Goal: Task Accomplishment & Management: Use online tool/utility

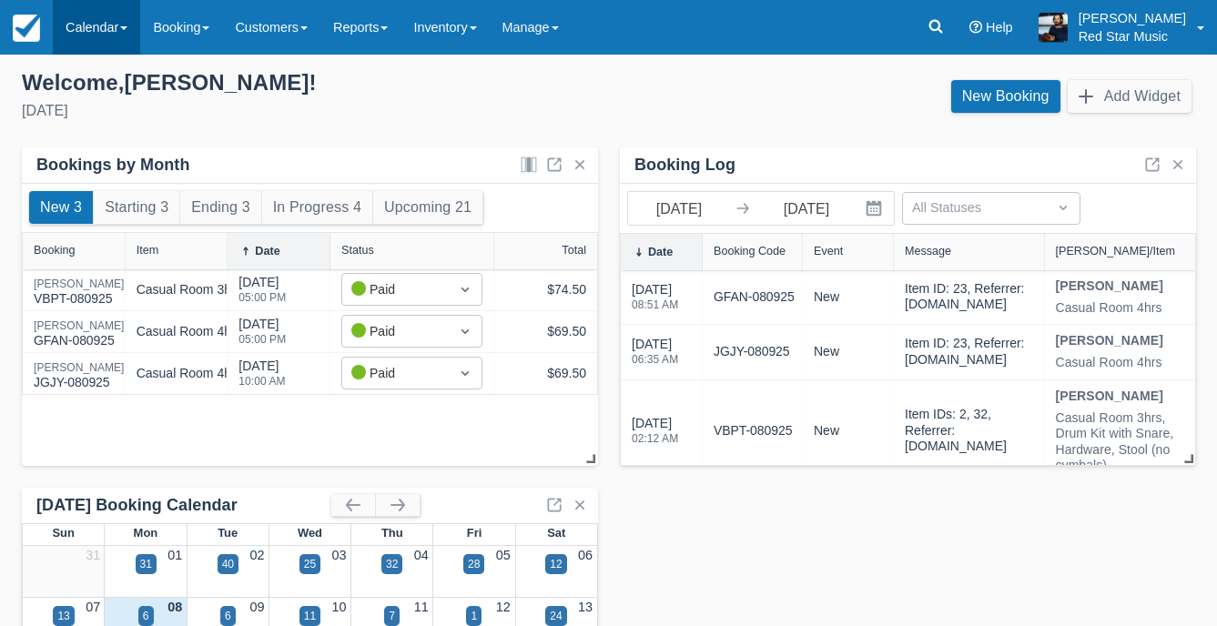
click at [65, 30] on link "Calendar" at bounding box center [96, 27] width 87 height 55
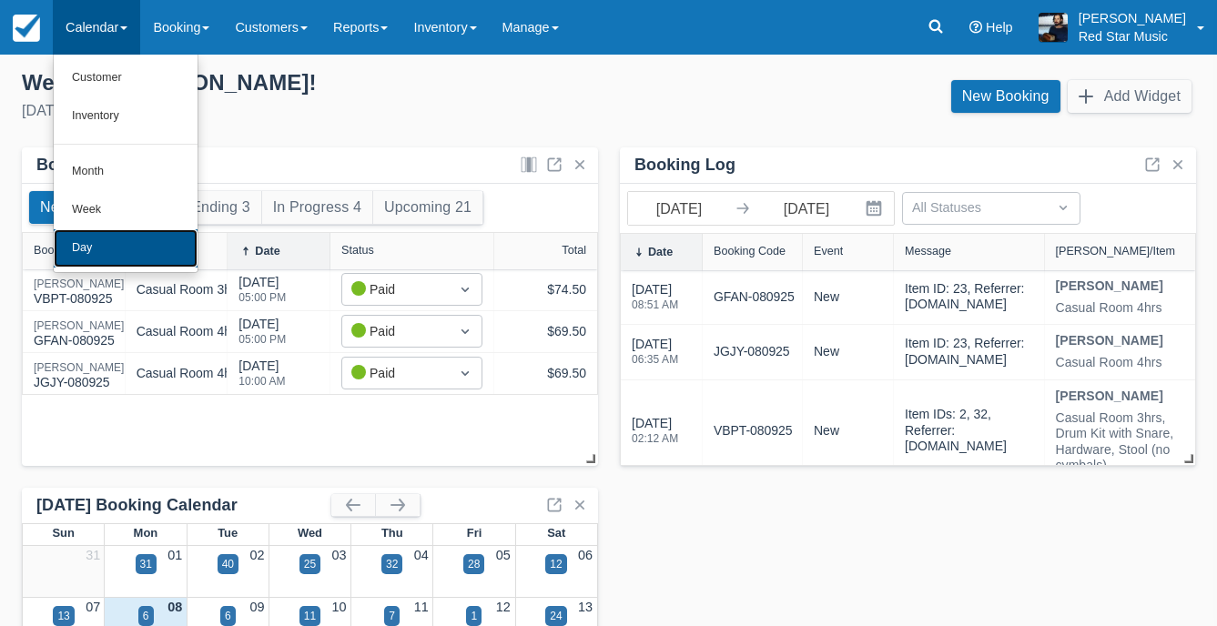
click at [138, 254] on link "Day" at bounding box center [126, 248] width 144 height 38
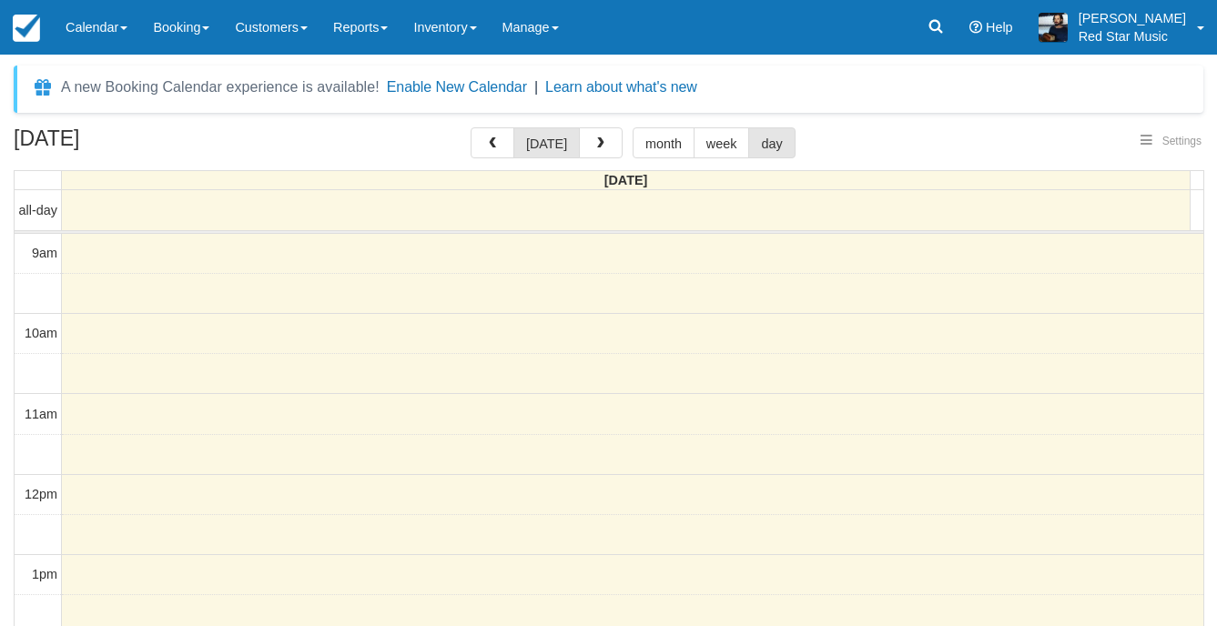
select select
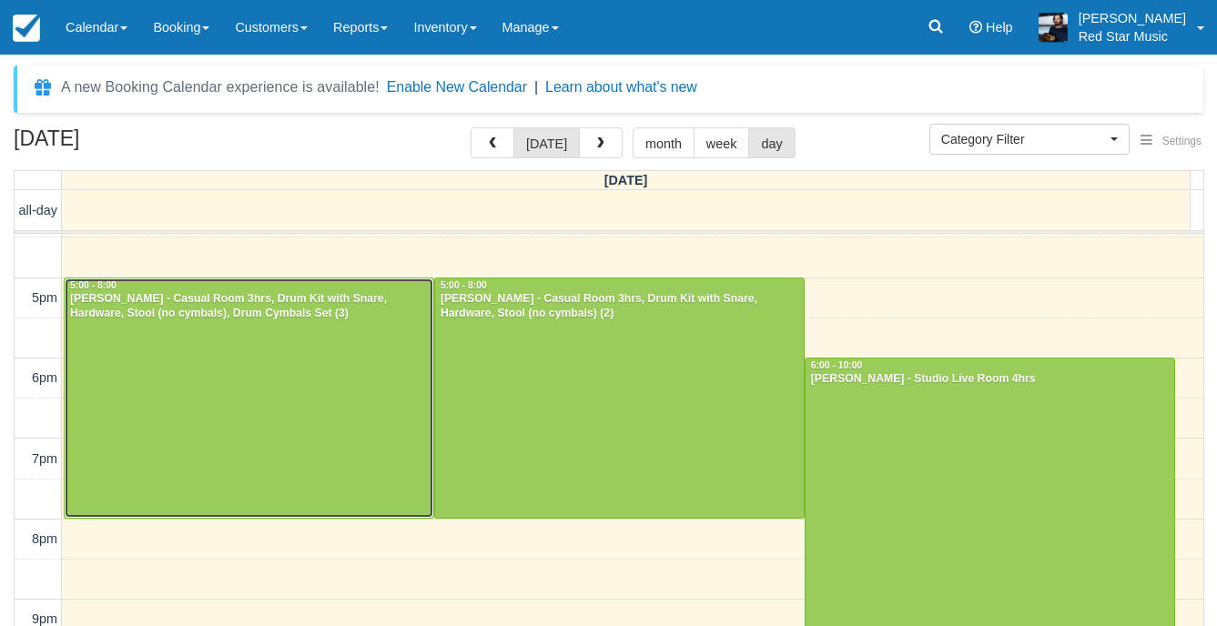
click at [288, 409] on div at bounding box center [249, 397] width 369 height 239
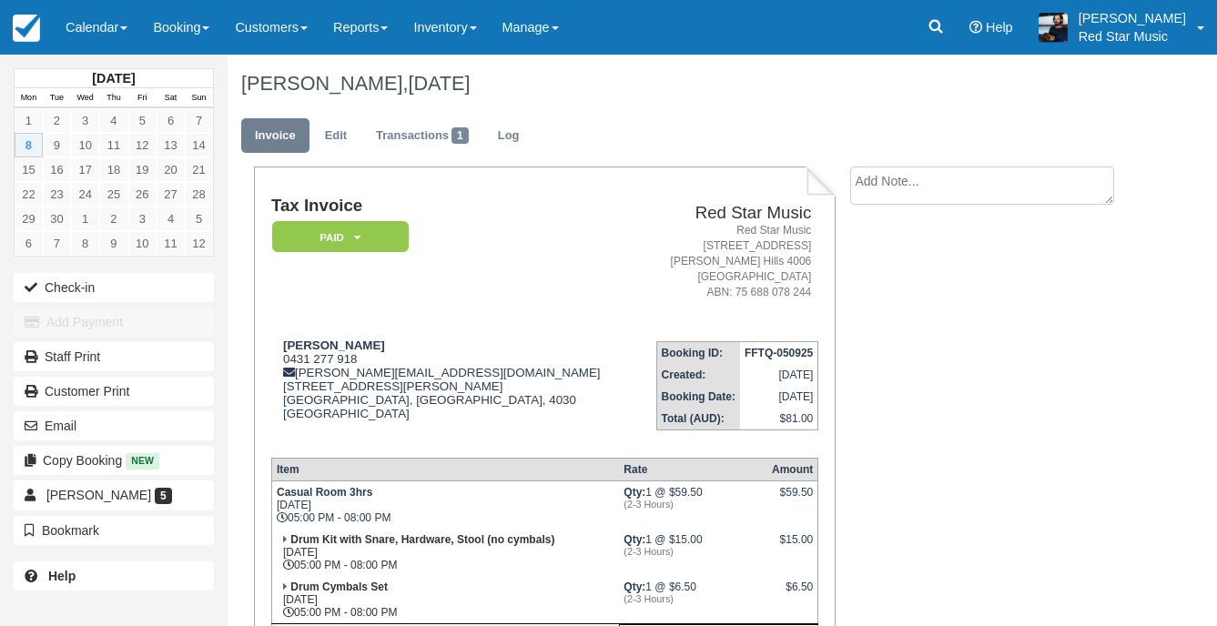
click at [947, 194] on textarea at bounding box center [982, 186] width 264 height 38
type textarea "3"
click at [905, 287] on button "Create" at bounding box center [891, 289] width 82 height 31
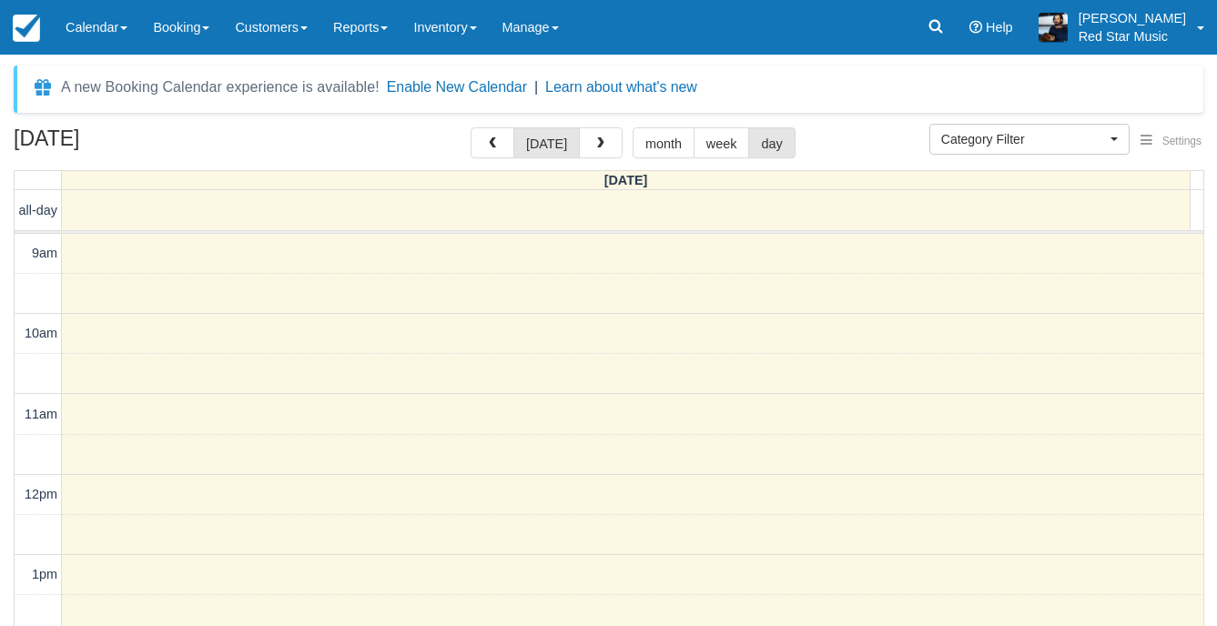
select select
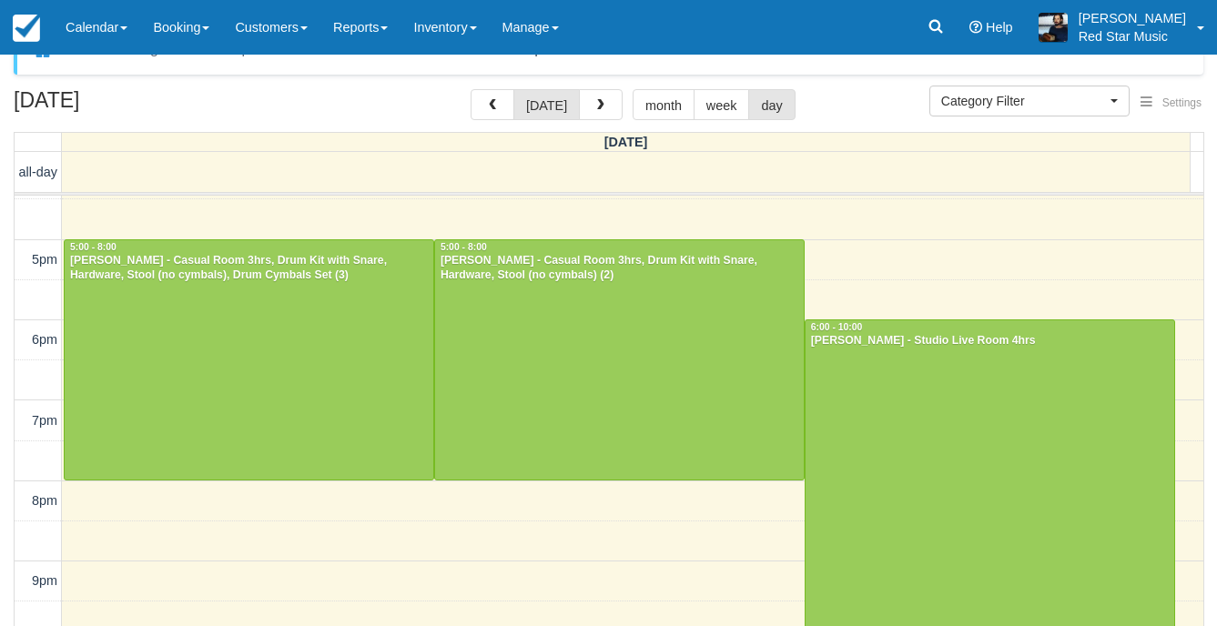
scroll to position [58, 0]
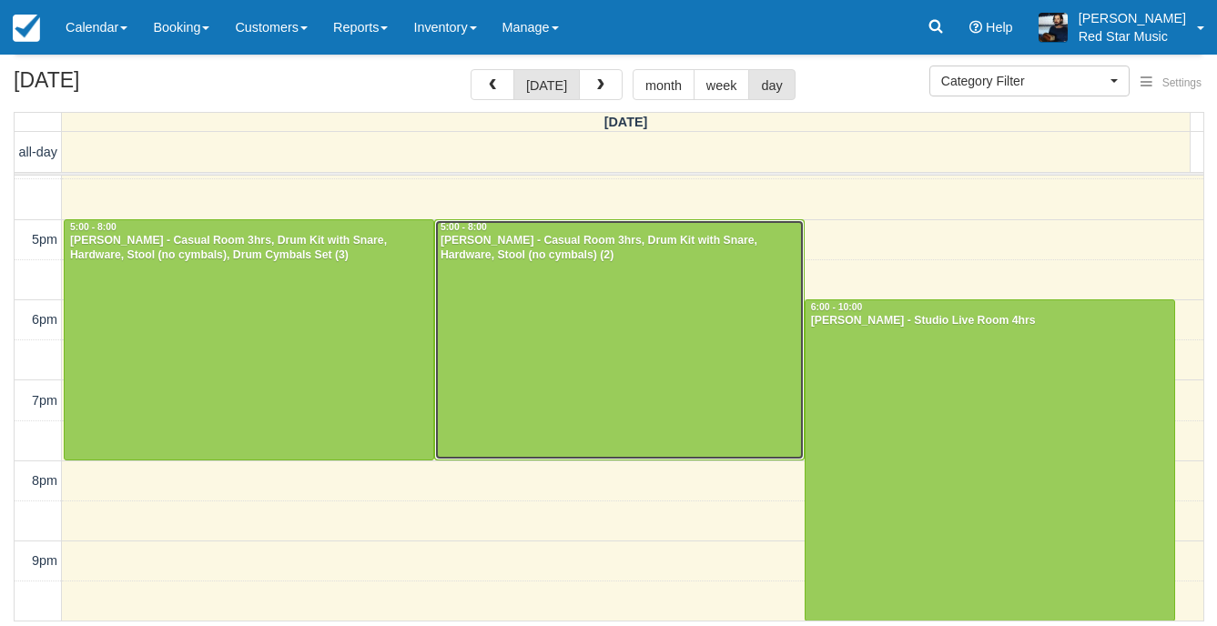
click at [662, 382] on div at bounding box center [619, 339] width 369 height 239
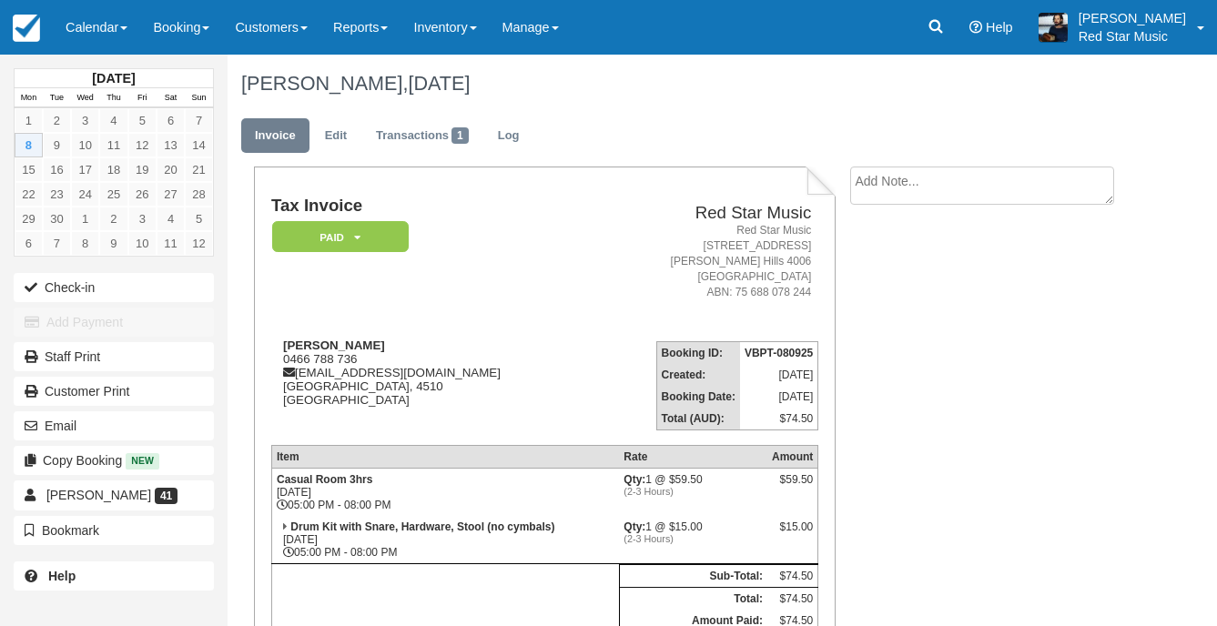
click at [1016, 188] on textarea at bounding box center [982, 186] width 264 height 38
type textarea "4"
click at [878, 293] on icon "button" at bounding box center [872, 289] width 20 height 13
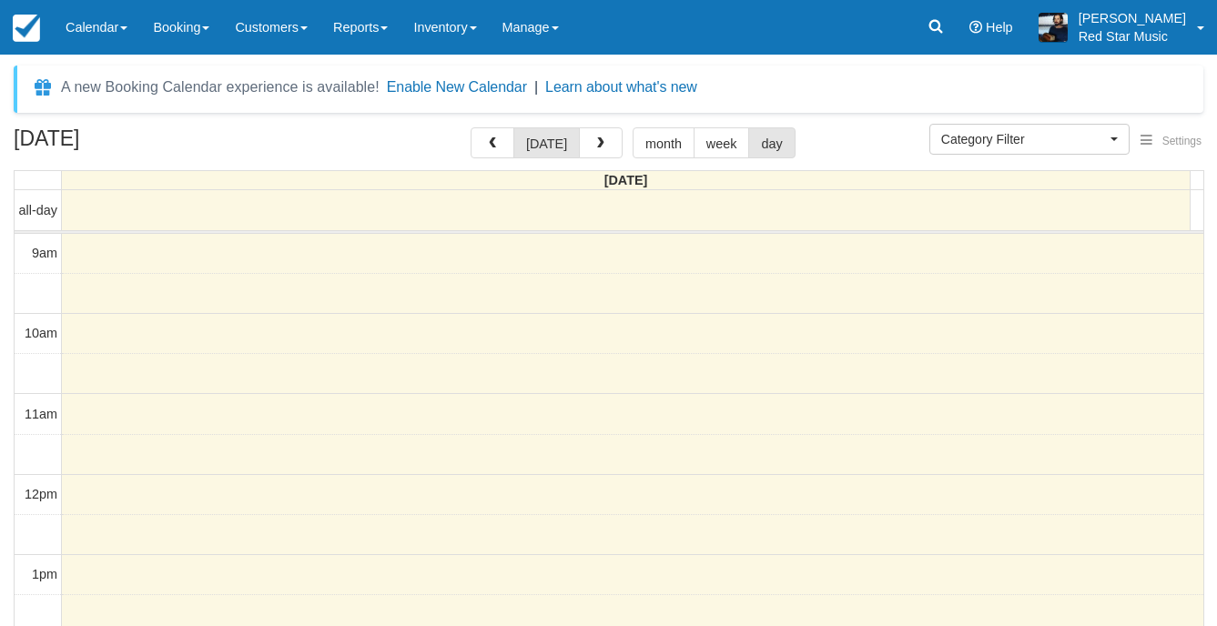
select select
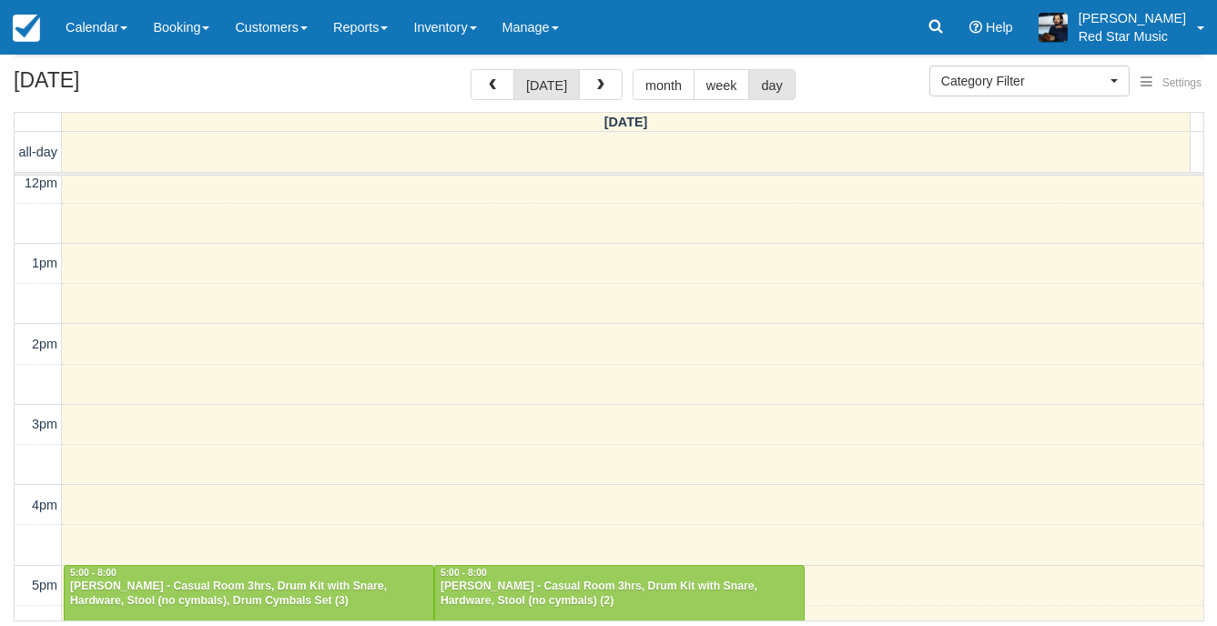
scroll to position [599, 0]
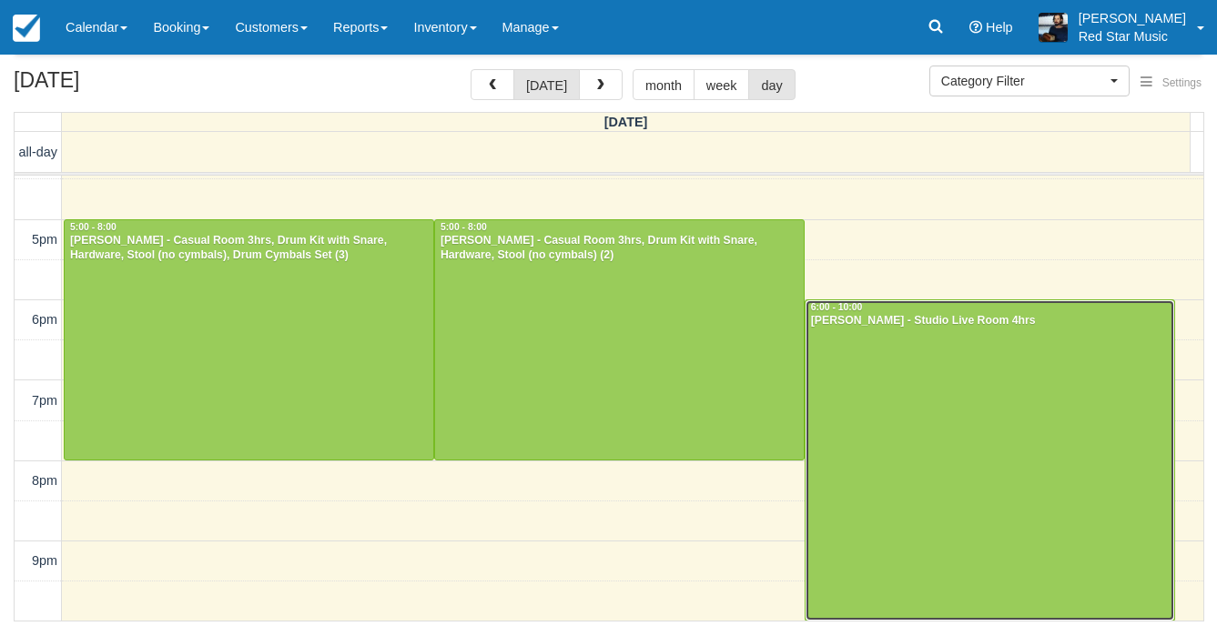
click at [980, 441] on div at bounding box center [989, 459] width 369 height 319
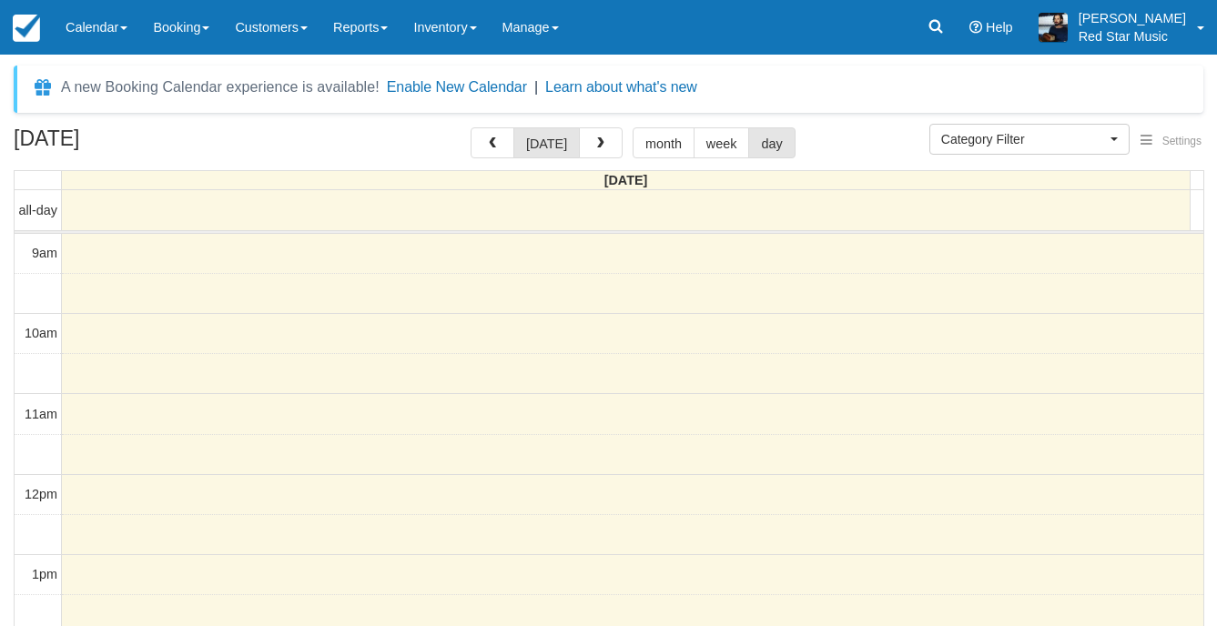
select select
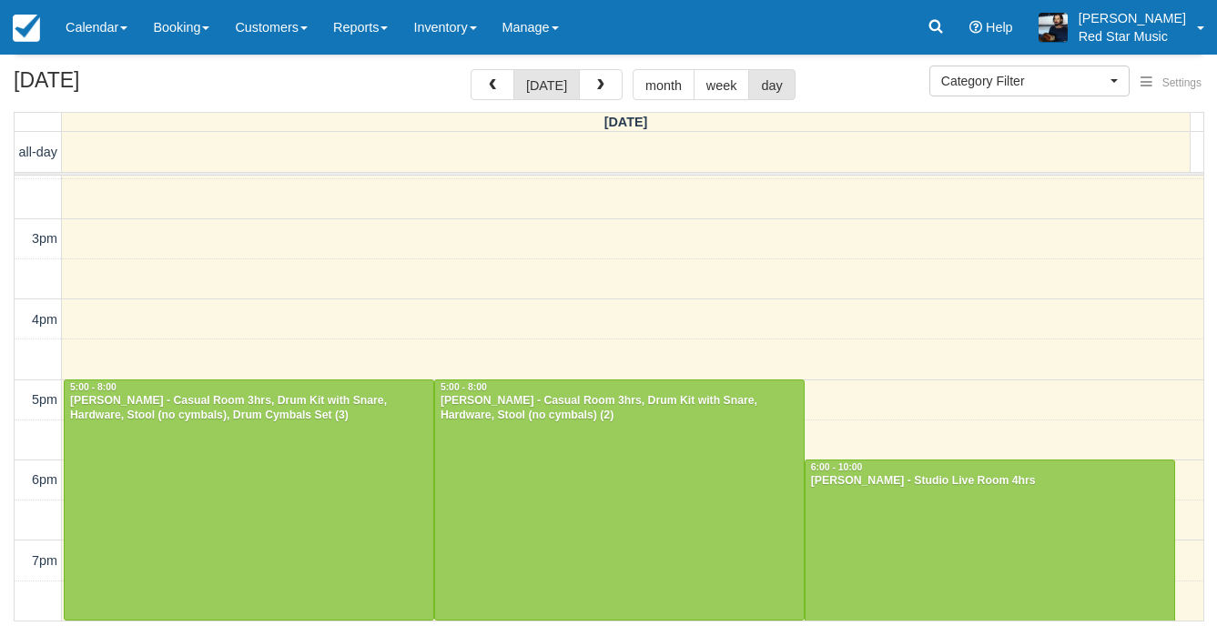
scroll to position [599, 0]
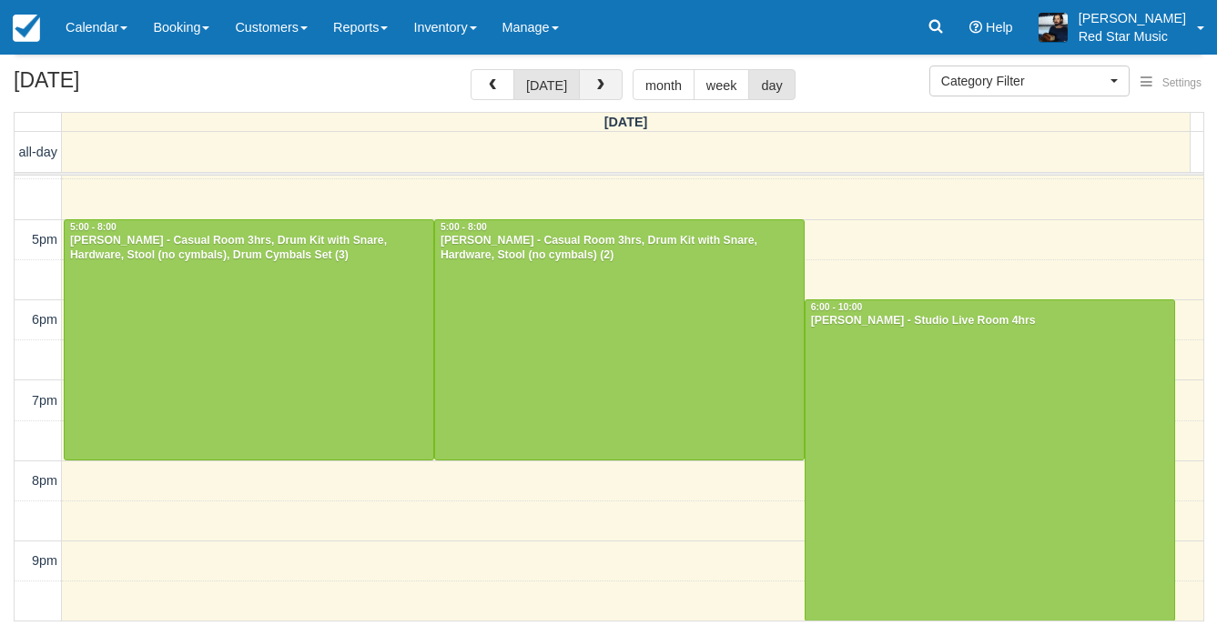
click at [610, 91] on button "button" at bounding box center [601, 84] width 44 height 31
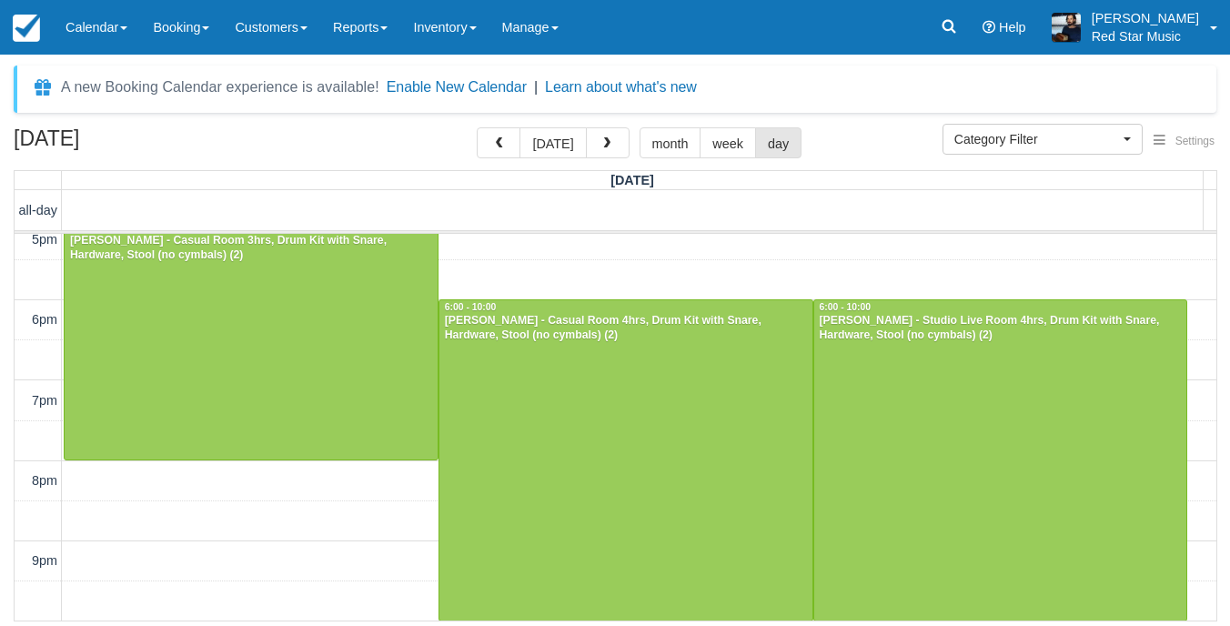
scroll to position [20, 0]
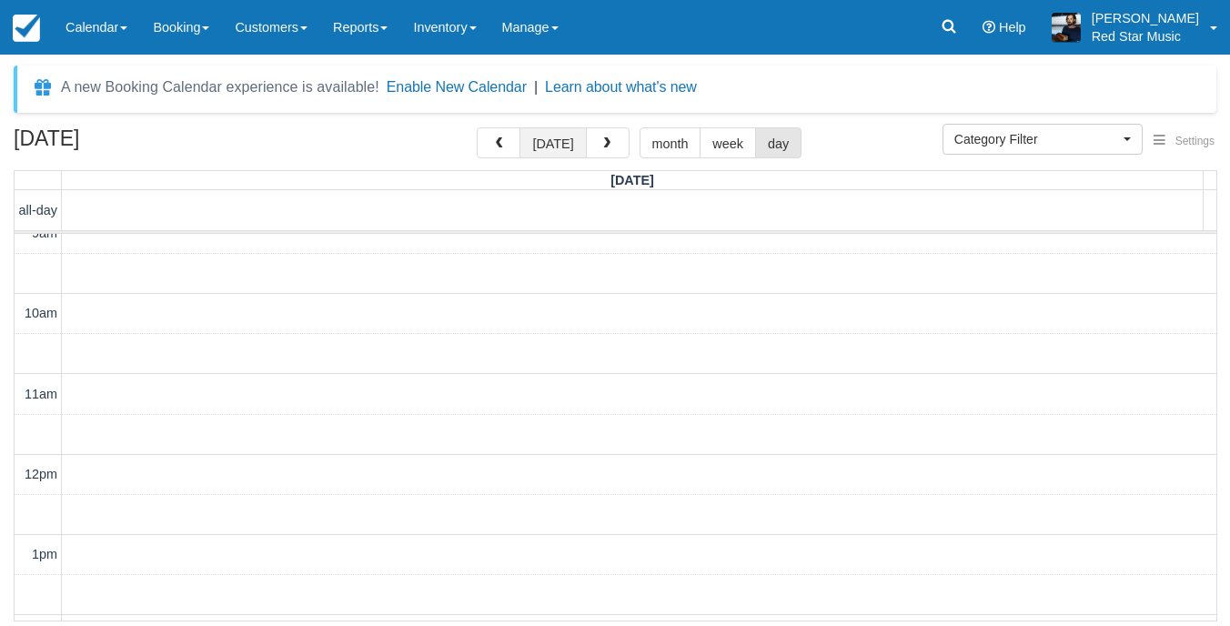
click at [557, 146] on button "[DATE]" at bounding box center [553, 142] width 66 height 31
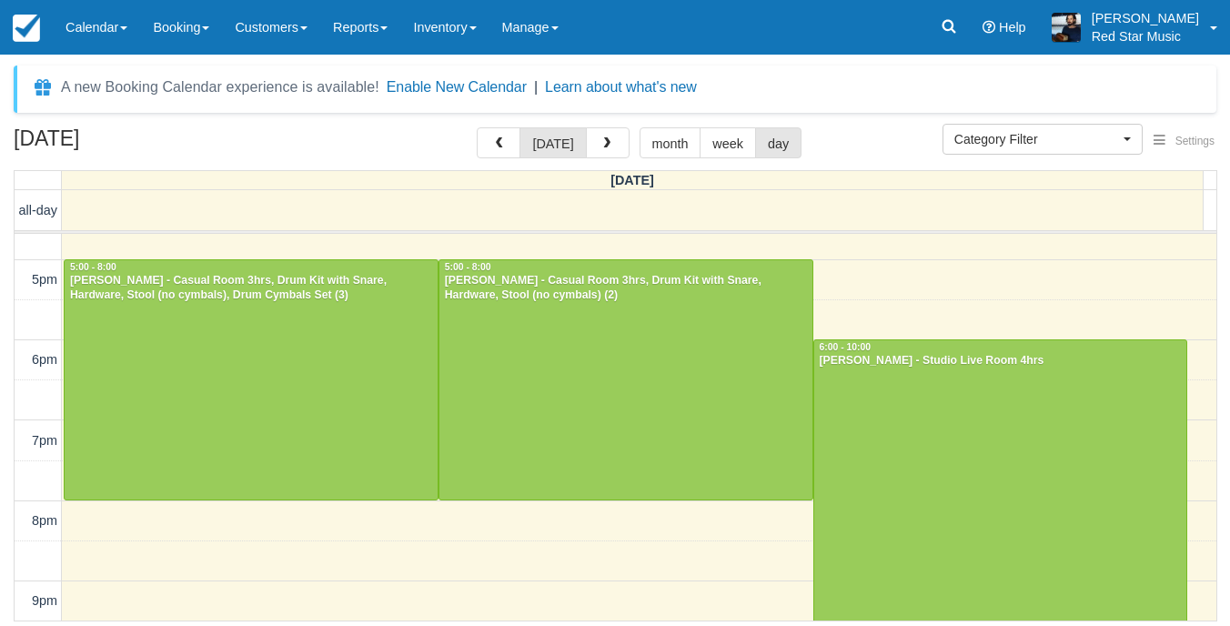
scroll to position [657, 0]
